Goal: Information Seeking & Learning: Learn about a topic

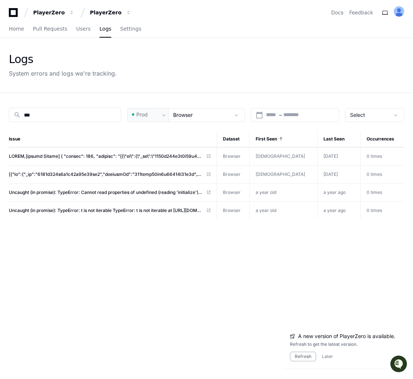
click at [255, 240] on div "search *** Prod Browser calendar_today Start – End date Select Issue Dataset Fi…" at bounding box center [206, 282] width 413 height 379
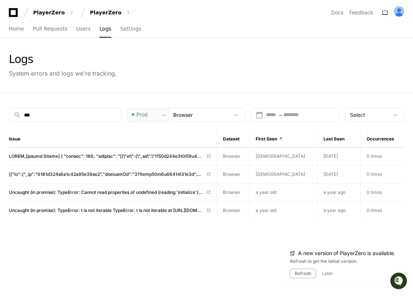
click at [194, 248] on div "search *** Prod Browser calendar_today Start – End date Select Issue Dataset Fi…" at bounding box center [206, 241] width 413 height 296
click at [365, 112] on span "Select" at bounding box center [357, 115] width 15 height 6
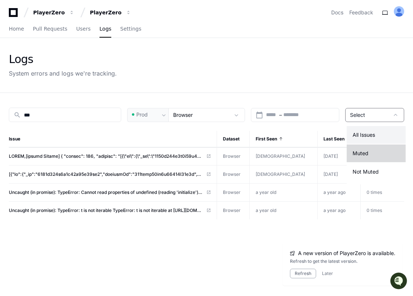
click at [359, 149] on mat-option "Muted" at bounding box center [376, 153] width 59 height 18
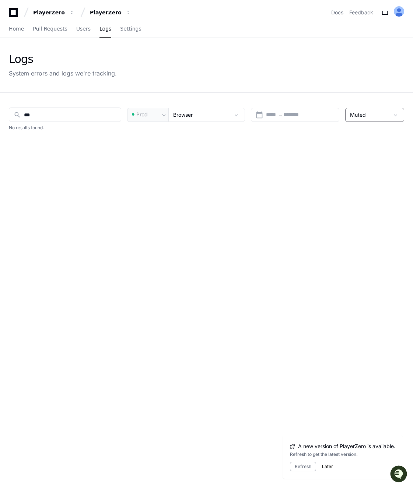
click at [323, 465] on button "Later" at bounding box center [327, 467] width 11 height 6
click at [274, 280] on div "search *** Prod Browser calendar_today Start – End date Muted Issue Dataset Fir…" at bounding box center [206, 337] width 413 height 489
click at [274, 211] on div "search *** Prod Browser calendar_today Start – End date Muted Issue Dataset Fir…" at bounding box center [206, 337] width 413 height 489
click at [171, 156] on div "search *** Prod Browser calendar_today Start – End date Muted Issue Dataset Fir…" at bounding box center [206, 337] width 413 height 489
click at [375, 120] on div "Muted" at bounding box center [374, 115] width 59 height 14
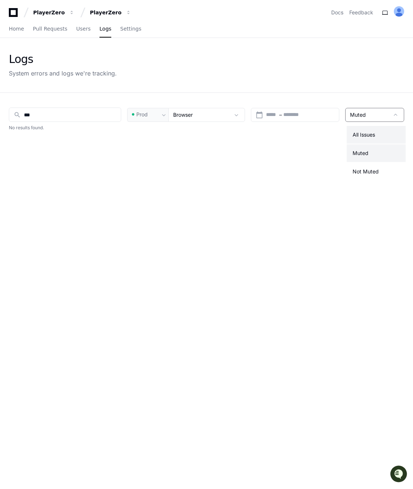
click at [369, 134] on span "All Issues" at bounding box center [363, 134] width 22 height 7
click at [76, 112] on input "***" at bounding box center [70, 114] width 92 height 7
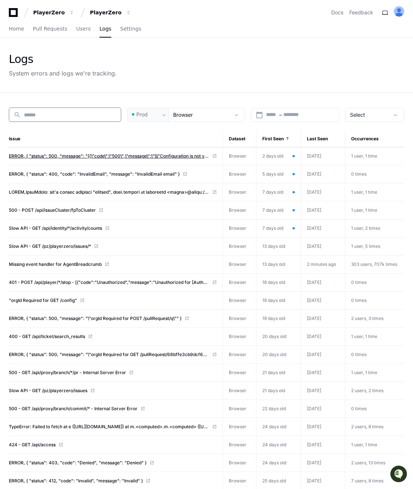
click at [89, 154] on span "ERROR, { "status": 500, "message": "[{\"code\":\"500\",\"message\":\"\\\"Config…" at bounding box center [109, 156] width 200 height 6
click at [59, 264] on span "Missing event handler for AgentBreadcrumb" at bounding box center [55, 265] width 93 height 6
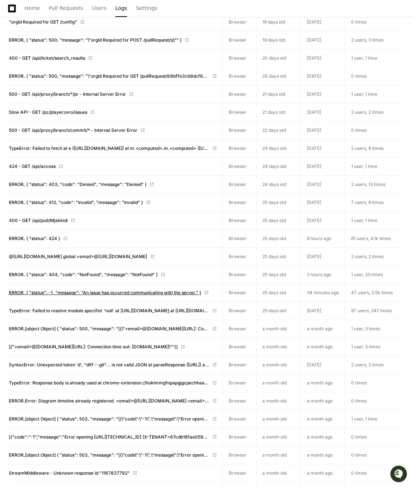
click at [92, 291] on span "ERROR, { "status": -1, "message": "An issue has occurred communicating with the…" at bounding box center [105, 293] width 192 height 6
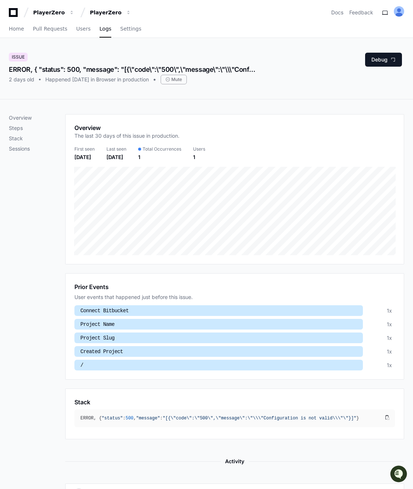
click at [49, 276] on div "Overview Steps Stack Sessions" at bounding box center [37, 308] width 56 height 388
click at [124, 71] on div "ERROR, { "status": 500, "message": "[{\"code\":\"500\",\"message\":\"\\\"Config…" at bounding box center [133, 69] width 248 height 10
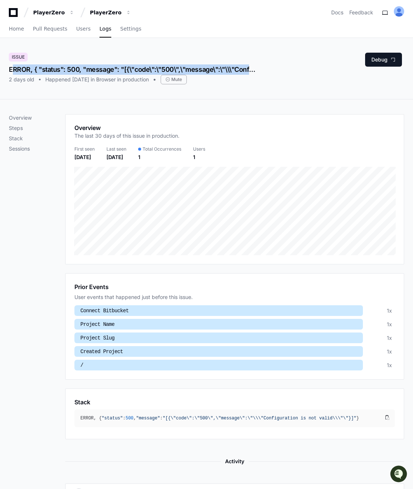
click at [109, 68] on div "ERROR, { "status": 500, "message": "[{\"code\":\"500\",\"message\":\"\\\"Config…" at bounding box center [133, 69] width 248 height 10
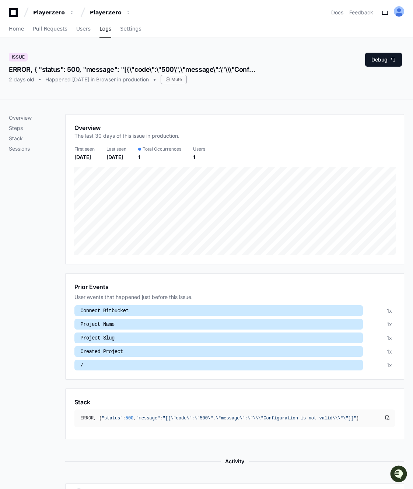
click at [109, 68] on div "ERROR, { "status": 500, "message": "[{\"code\":\"500\",\"message\":\"\\\"Config…" at bounding box center [133, 69] width 248 height 10
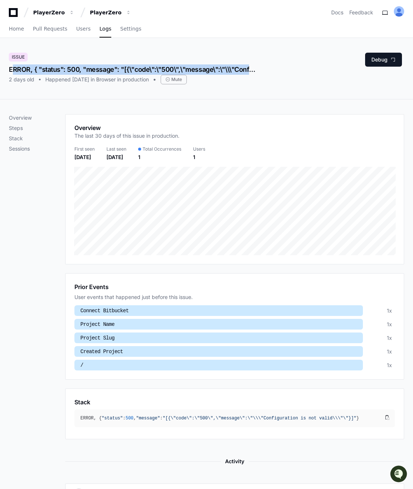
click at [104, 67] on div "ERROR, { "status": 500, "message": "[{\"code\":\"500\",\"message\":\"\\\"Config…" at bounding box center [133, 69] width 248 height 10
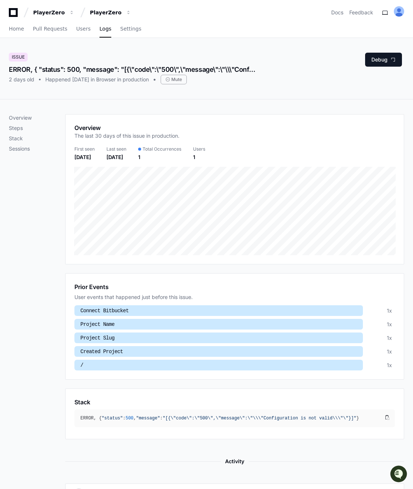
click at [50, 362] on div "Overview Steps Stack Sessions" at bounding box center [37, 308] width 56 height 388
click at [72, 68] on div "ERROR, { "status": 500, "message": "[{\"code\":\"500\",\"message\":\"\\\"Config…" at bounding box center [133, 69] width 248 height 10
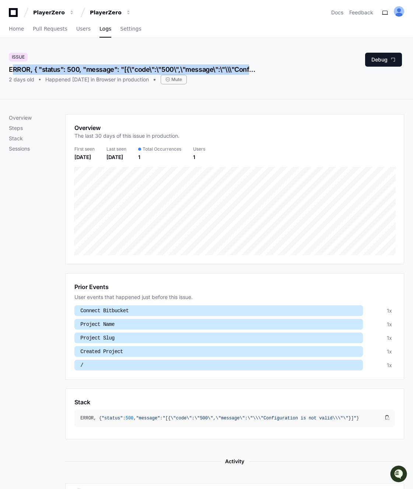
click at [25, 217] on div "Overview Steps Stack Sessions" at bounding box center [37, 308] width 56 height 388
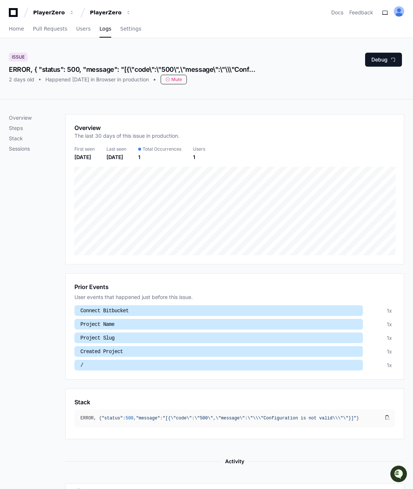
click at [185, 82] on div "Mute" at bounding box center [174, 80] width 26 height 10
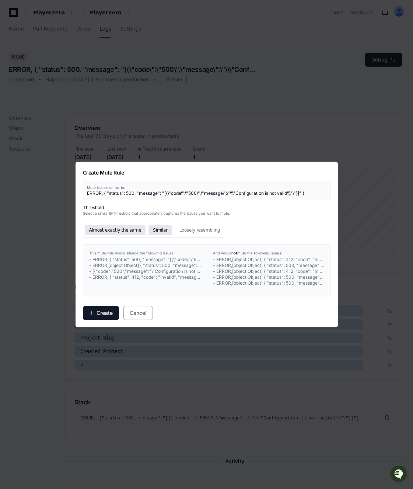
click at [119, 229] on button "Almost exactly the same" at bounding box center [115, 230] width 61 height 10
click at [159, 227] on button "Similar" at bounding box center [160, 230] width 24 height 10
click at [192, 229] on button "Loosely resembling" at bounding box center [200, 230] width 50 height 10
click at [90, 209] on h2 "Threshold" at bounding box center [207, 208] width 248 height 6
click at [100, 213] on p "Select a similarity threshold that appropriately captures the issues you want t…" at bounding box center [207, 214] width 248 height 6
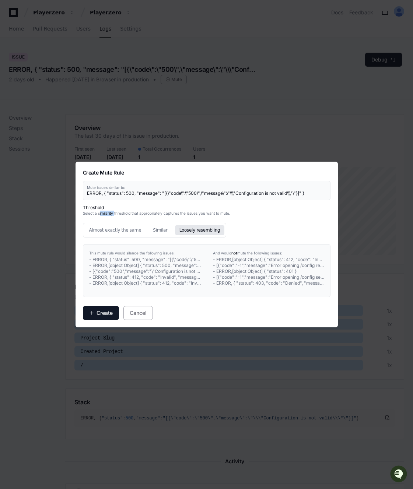
click at [100, 213] on p "Select a similarity threshold that appropriately captures the issues you want t…" at bounding box center [207, 214] width 248 height 6
click at [109, 214] on p "Select a similarity threshold that appropriately captures the issues you want t…" at bounding box center [207, 214] width 248 height 6
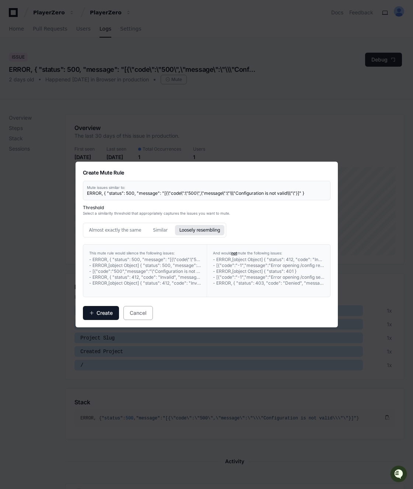
click at [109, 214] on p "Select a similarity threshold that appropriately captures the issues you want t…" at bounding box center [207, 214] width 248 height 6
click at [125, 214] on p "Select a similarity threshold that appropriately captures the issues you want t…" at bounding box center [207, 214] width 248 height 6
click at [140, 259] on link "- ERROR, { "status": 500, "message": "[{\"code\":\"500\",\"message\":\"\\\"Conf…" at bounding box center [145, 260] width 112 height 6
click at [149, 227] on button "Similar" at bounding box center [160, 230] width 24 height 10
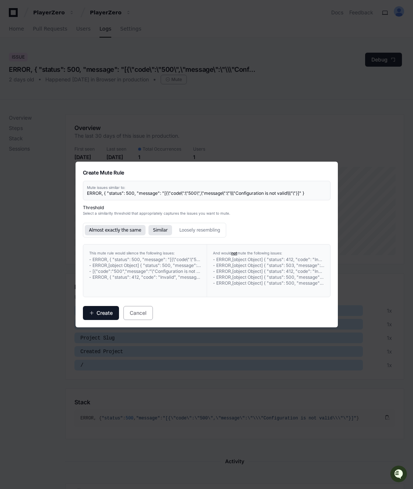
click at [108, 229] on button "Almost exactly the same" at bounding box center [115, 230] width 61 height 10
drag, startPoint x: 83, startPoint y: 169, endPoint x: 180, endPoint y: 292, distance: 156.9
click at [180, 292] on div "Create Mute Rule Mute issues similar to: ERROR, { "status": 500, "message": "[{…" at bounding box center [207, 244] width 248 height 151
click at [180, 292] on div "This mute rule would silence the following issues: - ERROR, { "status": 500, "m…" at bounding box center [144, 271] width 123 height 52
click at [139, 307] on button "Cancel" at bounding box center [137, 313] width 29 height 14
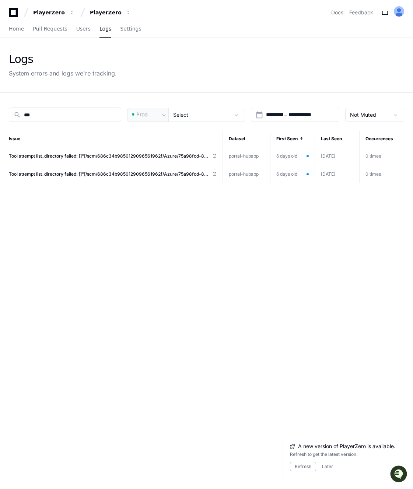
click at [110, 160] on td "Tool attempt list_directory failed: []"[/scm/686c34b9850129096561962f/Azure/75a…" at bounding box center [116, 156] width 214 height 18
click at [110, 158] on span "Tool attempt list_directory failed: []"[/scm/686c34b9850129096561962f/Azure/75a…" at bounding box center [109, 156] width 200 height 6
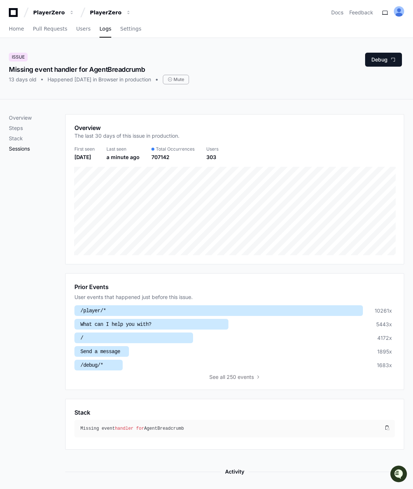
click at [32, 148] on p "Sessions" at bounding box center [37, 148] width 56 height 7
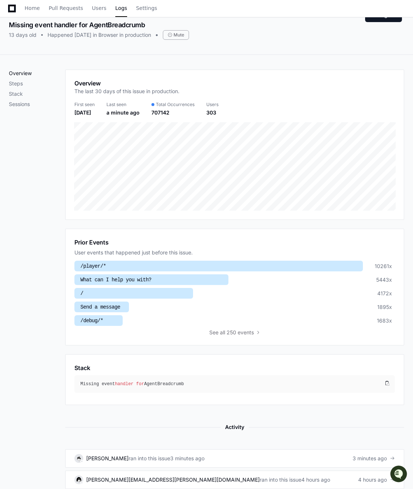
click at [23, 71] on p "Overview" at bounding box center [37, 73] width 56 height 7
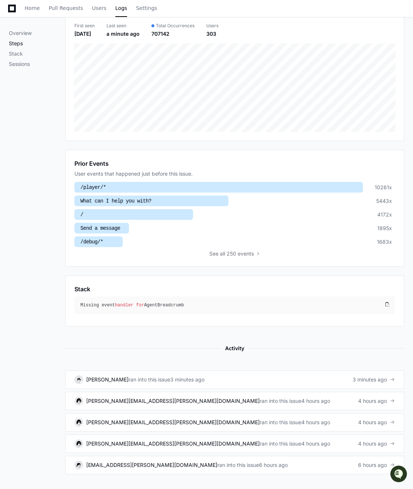
click at [17, 42] on p "Steps" at bounding box center [37, 43] width 56 height 7
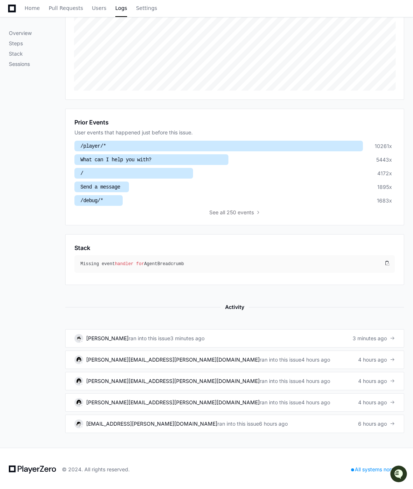
click at [17, 49] on div "Overview Steps Stack Sessions" at bounding box center [37, 48] width 56 height 38
click at [17, 52] on p "Stack" at bounding box center [37, 53] width 56 height 7
click at [16, 66] on p "Sessions" at bounding box center [37, 63] width 56 height 7
click at [20, 25] on div "Overview Steps Stack Sessions" at bounding box center [37, 192] width 56 height 484
click at [20, 29] on div "Overview Steps Stack Sessions" at bounding box center [37, 192] width 56 height 484
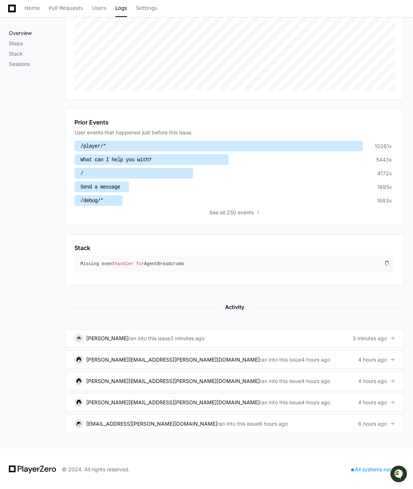
click at [22, 35] on p "Overview" at bounding box center [37, 32] width 56 height 7
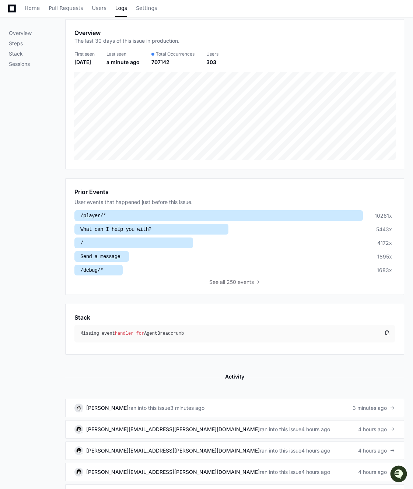
scroll to position [0, 0]
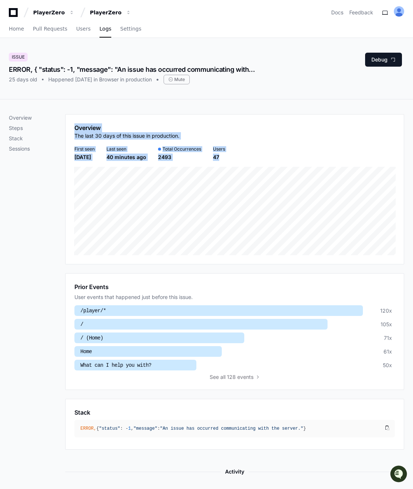
drag, startPoint x: 70, startPoint y: 120, endPoint x: 309, endPoint y: 263, distance: 279.3
click at [309, 263] on div "Overview The last 30 days of this issue in production. First seen [DATE] Last s…" at bounding box center [234, 189] width 339 height 150
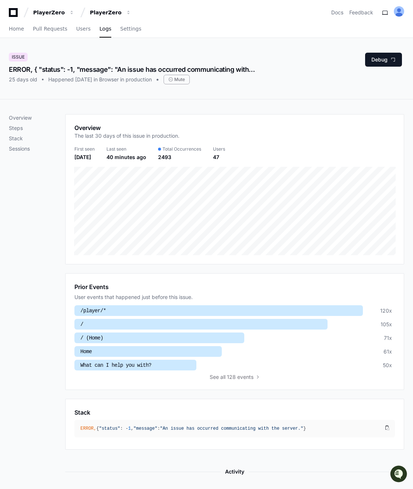
click at [309, 263] on div "Overview The last 30 days of this issue in production. First seen [DATE] Last s…" at bounding box center [234, 189] width 339 height 150
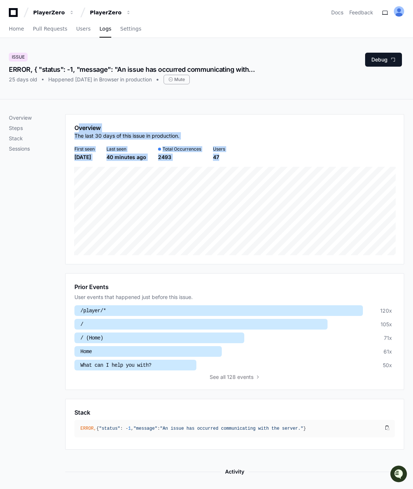
drag, startPoint x: 309, startPoint y: 263, endPoint x: 77, endPoint y: 130, distance: 268.1
click at [77, 130] on div "Overview The last 30 days of this issue in production. First seen [DATE] Last s…" at bounding box center [234, 189] width 339 height 150
click at [77, 130] on h1 "Overview" at bounding box center [126, 127] width 105 height 9
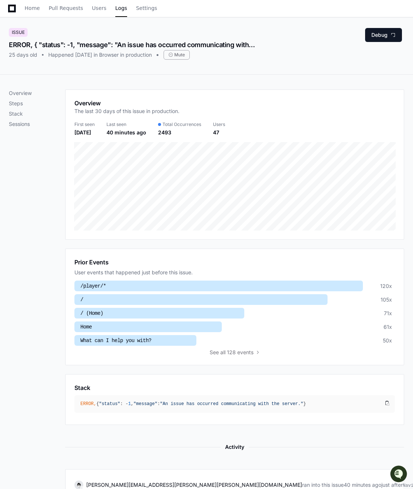
scroll to position [24, 0]
click at [54, 199] on div "Overview Steps Stack Sessions" at bounding box center [37, 351] width 56 height 523
click at [229, 349] on span "all 128 events" at bounding box center [236, 352] width 33 height 7
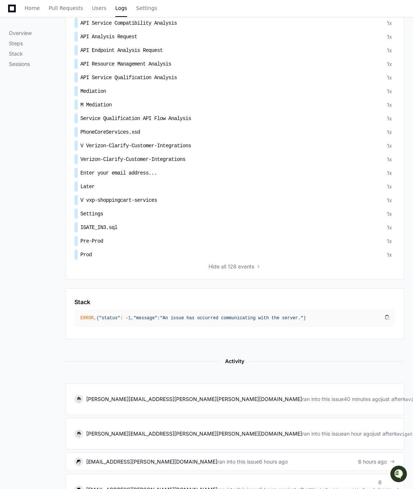
scroll to position [1783, 0]
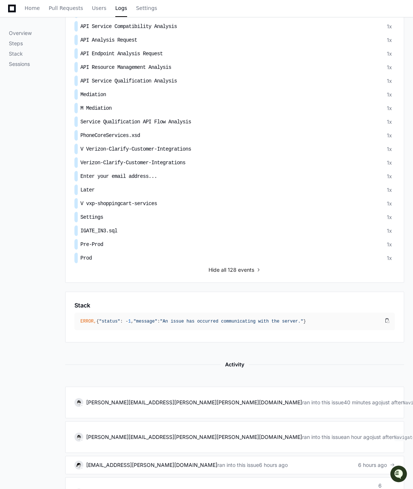
click at [234, 266] on span "all 128 events" at bounding box center [237, 269] width 33 height 7
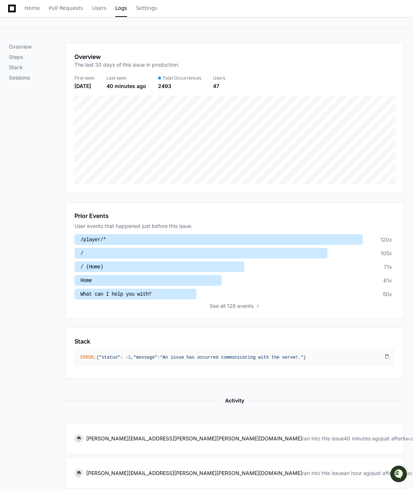
scroll to position [0, 0]
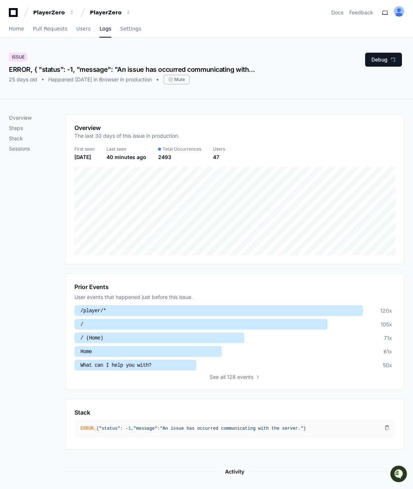
click at [48, 264] on div "Overview Steps Stack Sessions" at bounding box center [37, 375] width 56 height 523
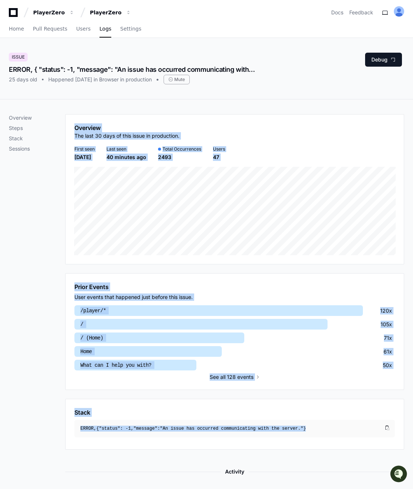
drag, startPoint x: 48, startPoint y: 264, endPoint x: 146, endPoint y: 429, distance: 191.3
click at [146, 429] on div "Overview Steps Stack Sessions Overview The last 30 days of this issue in produc…" at bounding box center [206, 375] width 395 height 523
click at [47, 366] on div "Overview Steps Stack Sessions" at bounding box center [37, 375] width 56 height 523
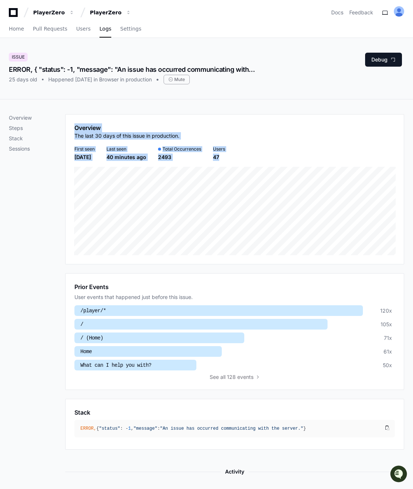
drag, startPoint x: 68, startPoint y: 113, endPoint x: 100, endPoint y: 269, distance: 158.3
click at [100, 269] on div "Overview Steps Stack Sessions Overview The last 30 days of this issue in produc…" at bounding box center [206, 375] width 413 height 553
click at [39, 282] on div "Overview Steps Stack Sessions" at bounding box center [37, 375] width 56 height 523
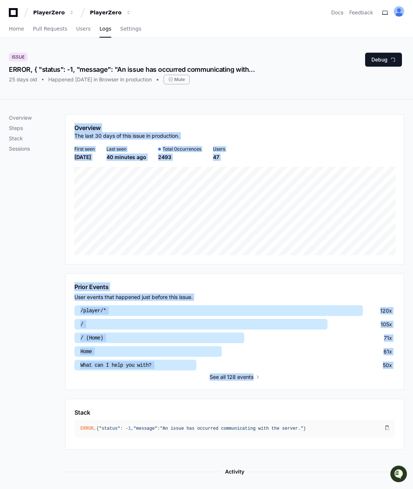
drag, startPoint x: 57, startPoint y: 274, endPoint x: 124, endPoint y: 393, distance: 136.2
click at [124, 393] on div "Overview Steps Stack Sessions Overview The last 30 days of this issue in produc…" at bounding box center [206, 375] width 395 height 523
click at [37, 398] on div "Overview Steps Stack Sessions" at bounding box center [37, 375] width 56 height 523
